Goal: Find specific page/section: Find specific page/section

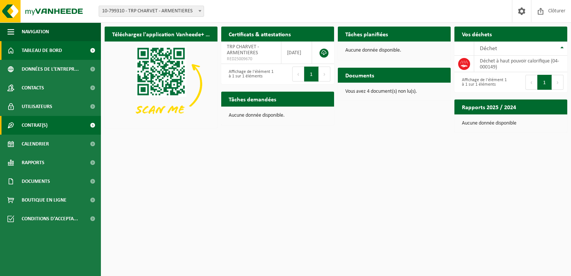
click at [37, 121] on span "Contrat(s)" at bounding box center [35, 125] width 26 height 19
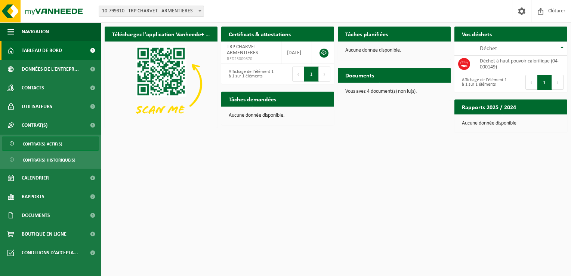
click at [57, 143] on span "Contrat(s) actif(s)" at bounding box center [43, 144] width 40 height 14
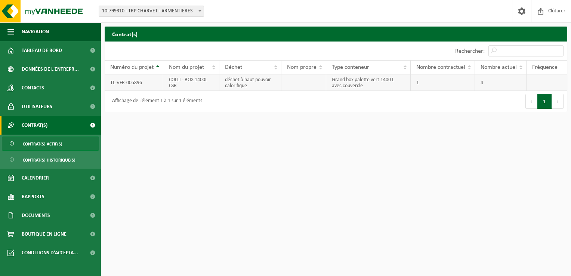
click at [141, 81] on td "TL-VFR-005896" at bounding box center [134, 82] width 59 height 16
click at [150, 79] on td "TL-VFR-005896" at bounding box center [134, 82] width 59 height 16
click at [204, 84] on td "COLLI - BOX 1400L CSR" at bounding box center [191, 82] width 56 height 16
click at [59, 217] on link "Documents" at bounding box center [50, 215] width 101 height 19
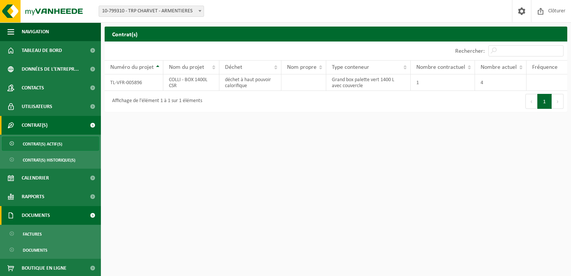
click at [88, 214] on span at bounding box center [92, 215] width 17 height 19
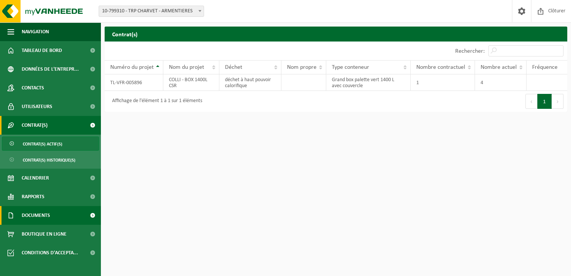
click at [87, 214] on span at bounding box center [92, 215] width 17 height 19
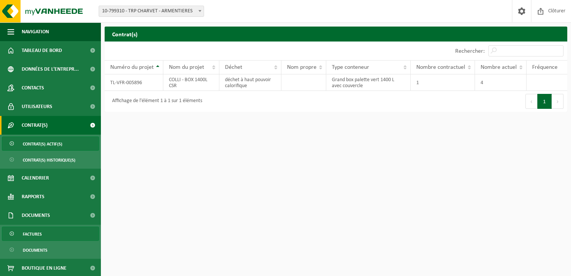
click at [44, 235] on link "Factures" at bounding box center [50, 234] width 97 height 14
